Goal: Task Accomplishment & Management: Complete application form

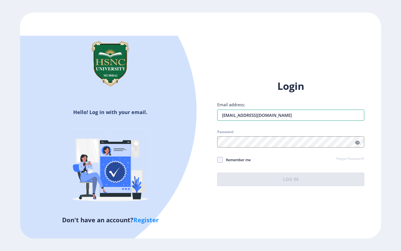
type input "[EMAIL_ADDRESS][DOMAIN_NAME]"
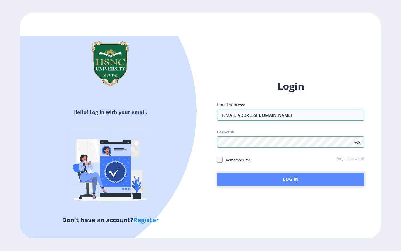
click at [241, 172] on button "Log In" at bounding box center [290, 178] width 147 height 13
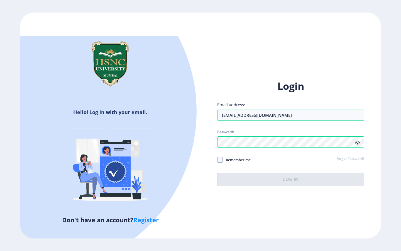
click at [359, 140] on icon at bounding box center [357, 142] width 5 height 4
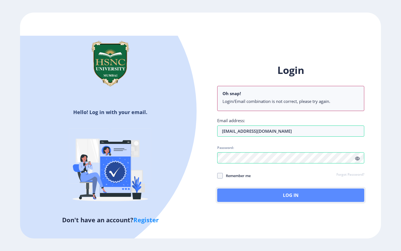
click at [242, 188] on button "Log In" at bounding box center [290, 194] width 147 height 13
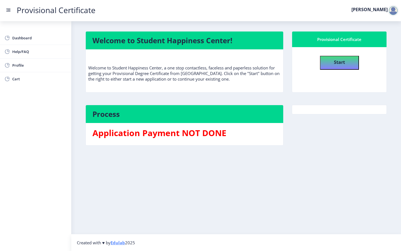
click at [346, 66] on button "Start" at bounding box center [339, 63] width 39 height 14
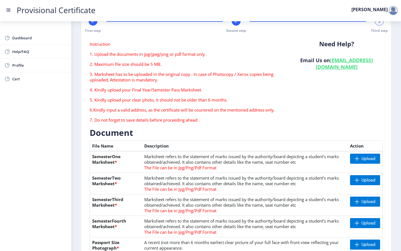
scroll to position [20, 0]
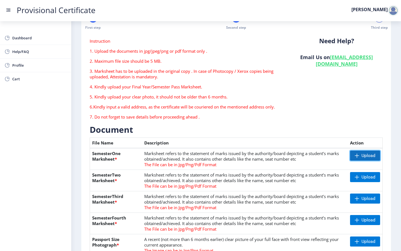
click at [358, 156] on span "Upload" at bounding box center [365, 155] width 30 height 10
click at [364, 155] on span "Upload" at bounding box center [369, 156] width 14 height 6
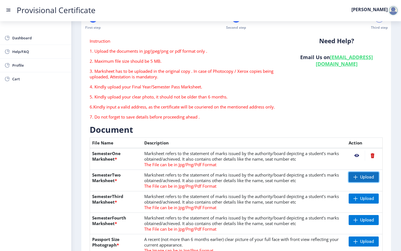
click at [351, 179] on span "Upload" at bounding box center [364, 177] width 30 height 10
click at [362, 197] on span "Upload" at bounding box center [367, 199] width 14 height 6
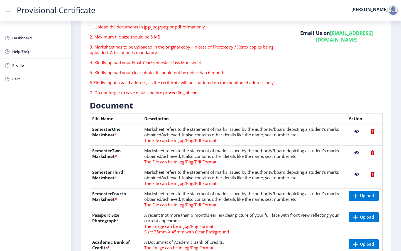
scroll to position [45, 0]
click at [368, 196] on span "Upload" at bounding box center [367, 196] width 14 height 6
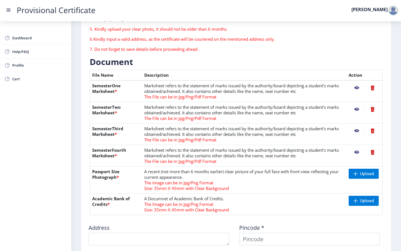
scroll to position [88, 0]
click at [365, 175] on span "Upload" at bounding box center [367, 174] width 14 height 6
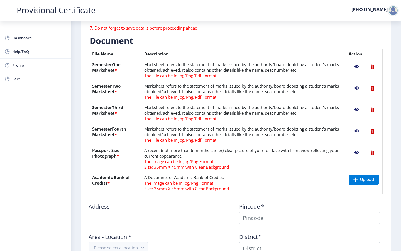
scroll to position [116, 0]
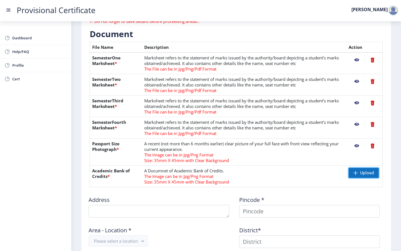
click at [355, 171] on span at bounding box center [356, 173] width 4 height 4
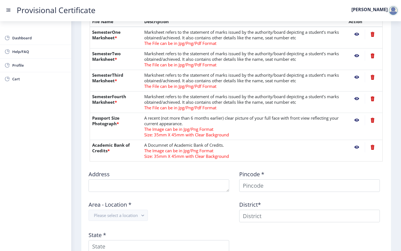
scroll to position [145, 0]
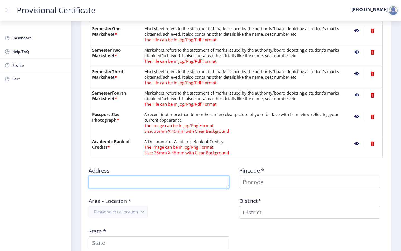
click at [185, 182] on textarea at bounding box center [159, 182] width 141 height 13
type textarea "2-[PERSON_NAME] guns, ab road, [GEOGRAPHIC_DATA]"
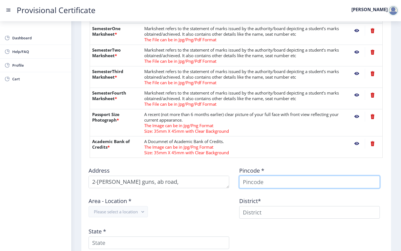
click at [269, 182] on input at bounding box center [309, 182] width 141 height 13
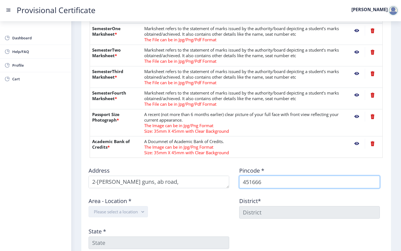
type input "451666"
click at [136, 214] on button "Please select a location" at bounding box center [118, 211] width 59 height 11
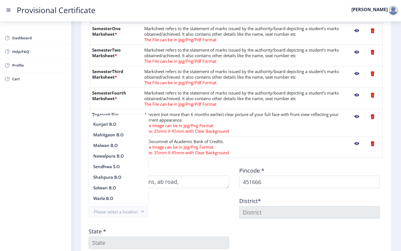
scroll to position [144, 0]
click at [102, 165] on nb-option "Sendhwa S.O" at bounding box center [119, 166] width 60 height 11
type input "BARWANI"
type input "Madhya Pradesh"
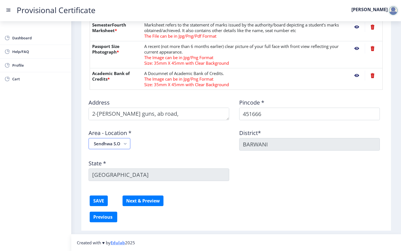
scroll to position [213, 0]
click at [103, 203] on button "SAVE" at bounding box center [99, 200] width 18 height 11
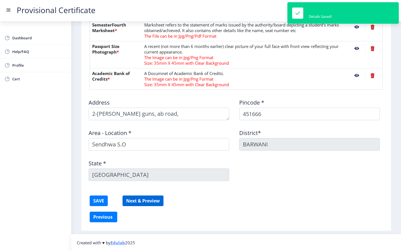
click at [139, 203] on button "Next & Preview" at bounding box center [143, 200] width 41 height 11
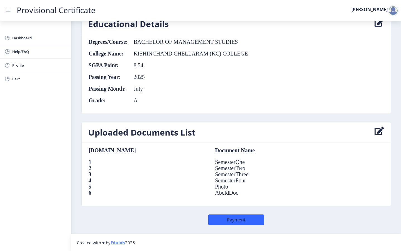
scroll to position [311, 0]
click at [241, 223] on button "Payment" at bounding box center [236, 220] width 56 height 11
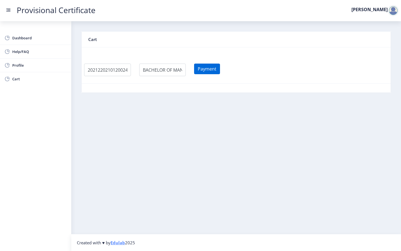
click at [210, 66] on button "Payment" at bounding box center [207, 69] width 26 height 11
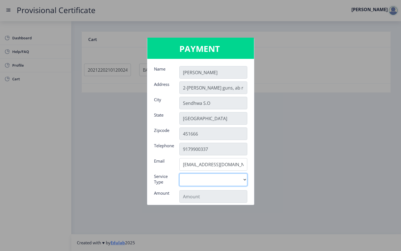
click at [216, 178] on select "Digital" at bounding box center [213, 179] width 68 height 13
select select "old"
type input "795"
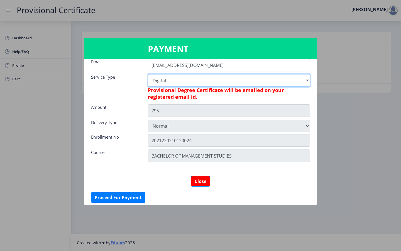
scroll to position [99, 0]
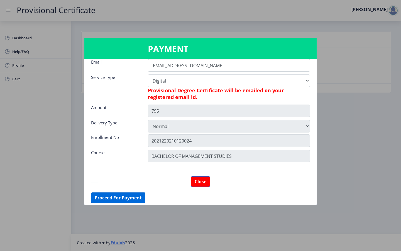
click at [138, 193] on button "Proceed For Payment" at bounding box center [118, 197] width 54 height 11
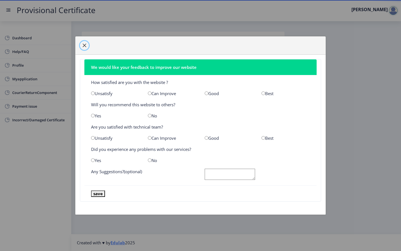
click at [85, 46] on span "button" at bounding box center [84, 45] width 4 height 4
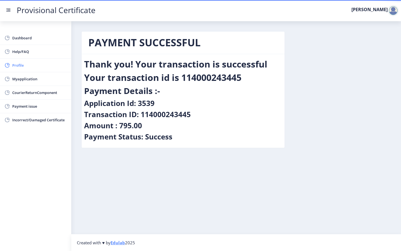
click at [19, 61] on link "Profile" at bounding box center [35, 65] width 71 height 13
select select "[DEMOGRAPHIC_DATA]"
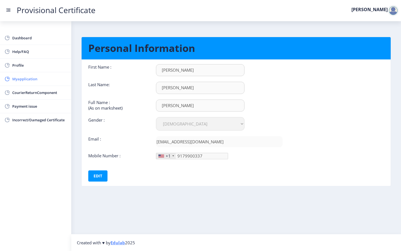
click at [19, 77] on span "Myapplication" at bounding box center [39, 79] width 55 height 7
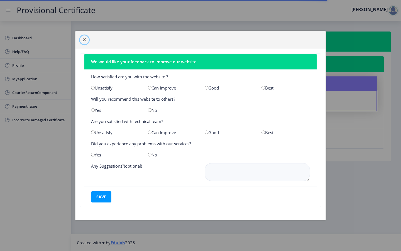
click at [82, 40] on span "button" at bounding box center [84, 40] width 4 height 4
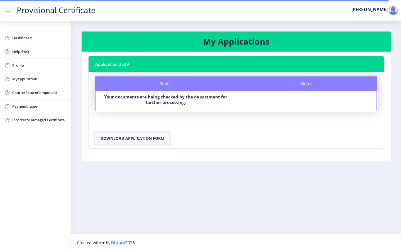
click at [159, 141] on button "Download Application Form" at bounding box center [132, 138] width 74 height 11
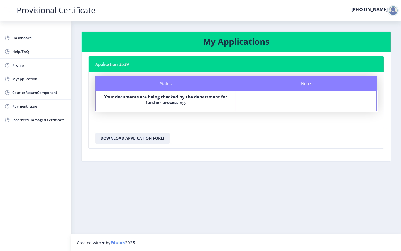
click at [391, 9] on div at bounding box center [393, 10] width 11 height 11
click at [373, 42] on span "Log out" at bounding box center [379, 40] width 36 height 7
